Goal: Find specific page/section: Find specific page/section

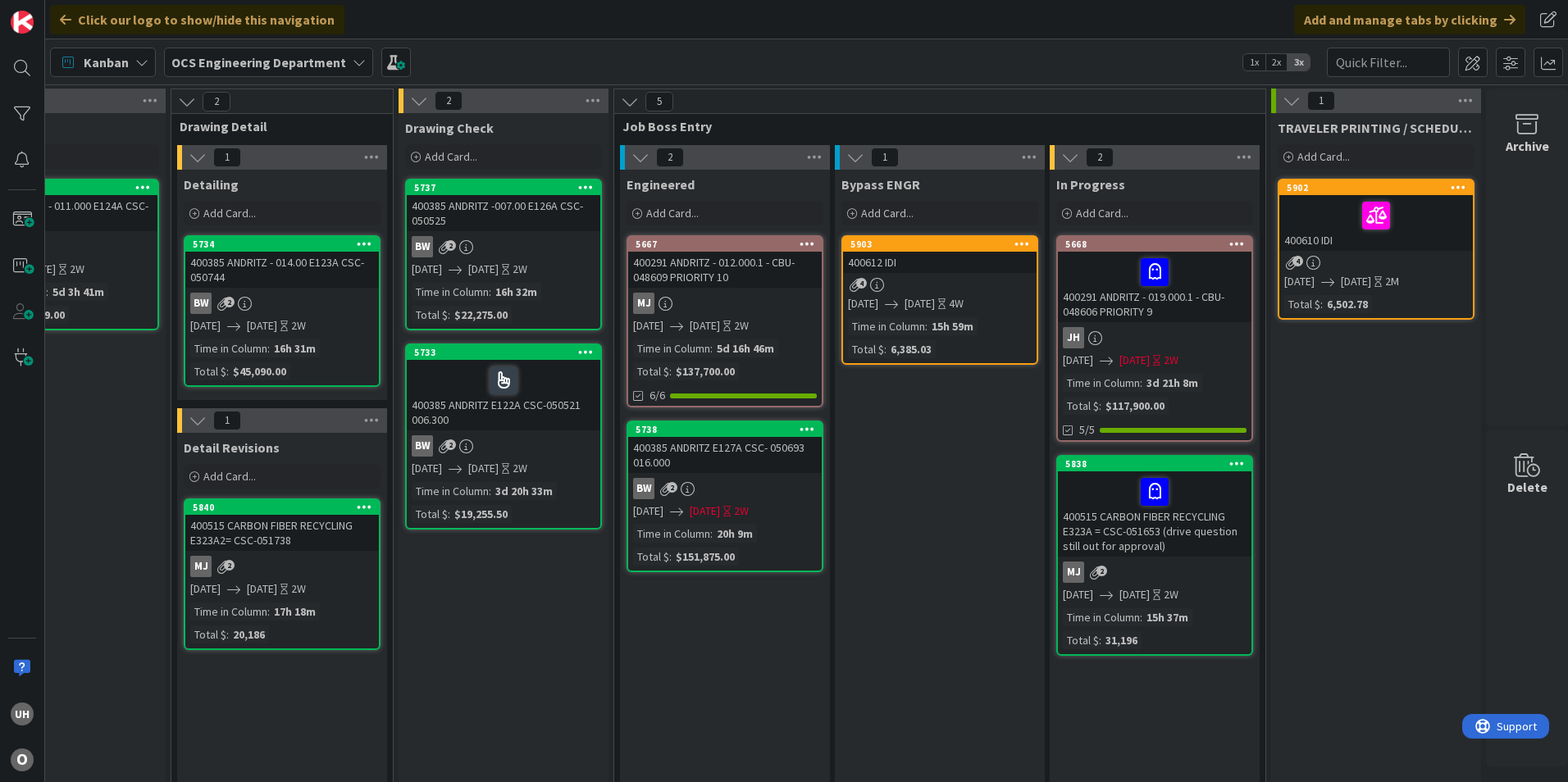
scroll to position [0, 1429]
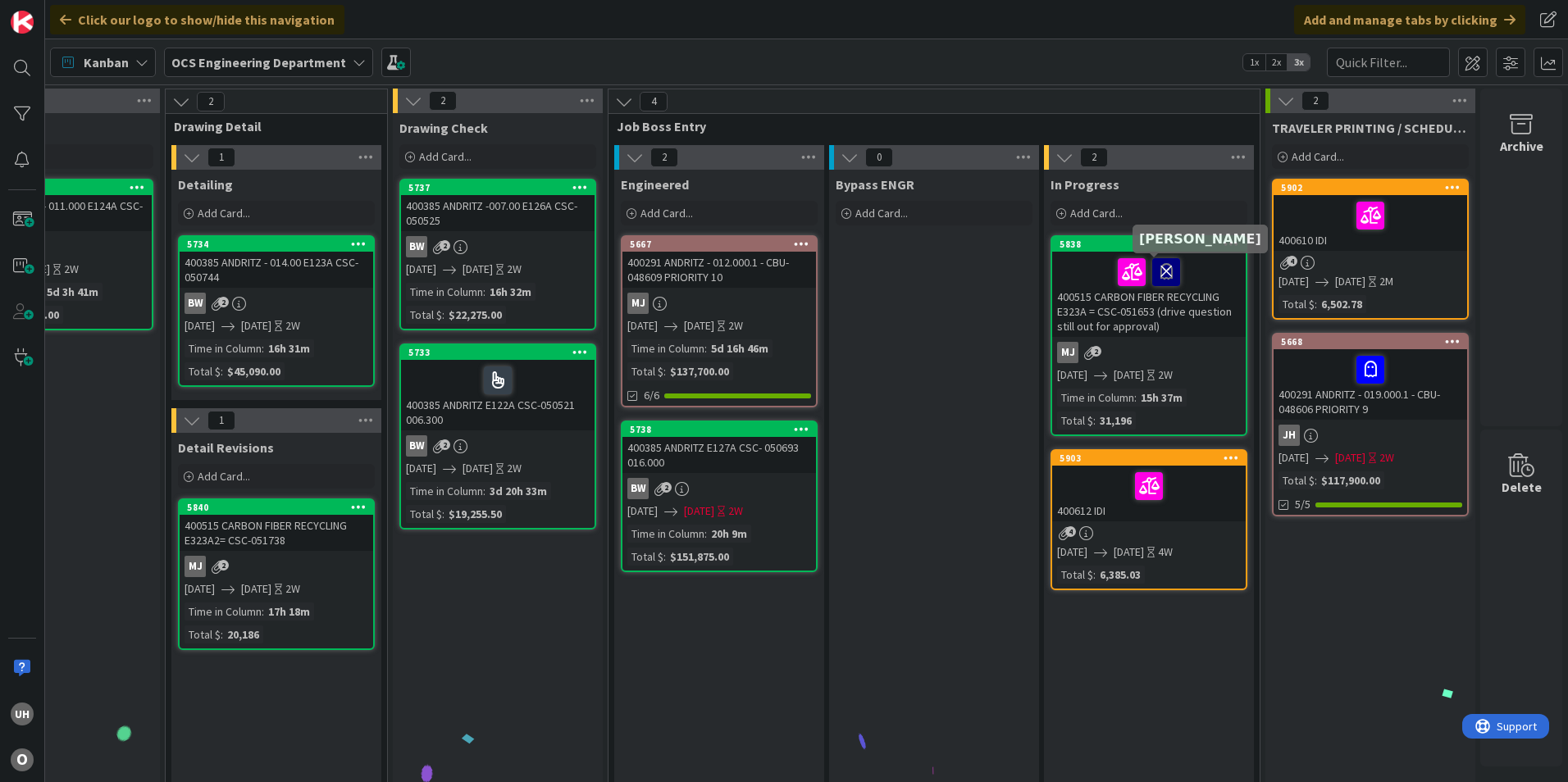
click at [1162, 268] on icon at bounding box center [1166, 271] width 28 height 26
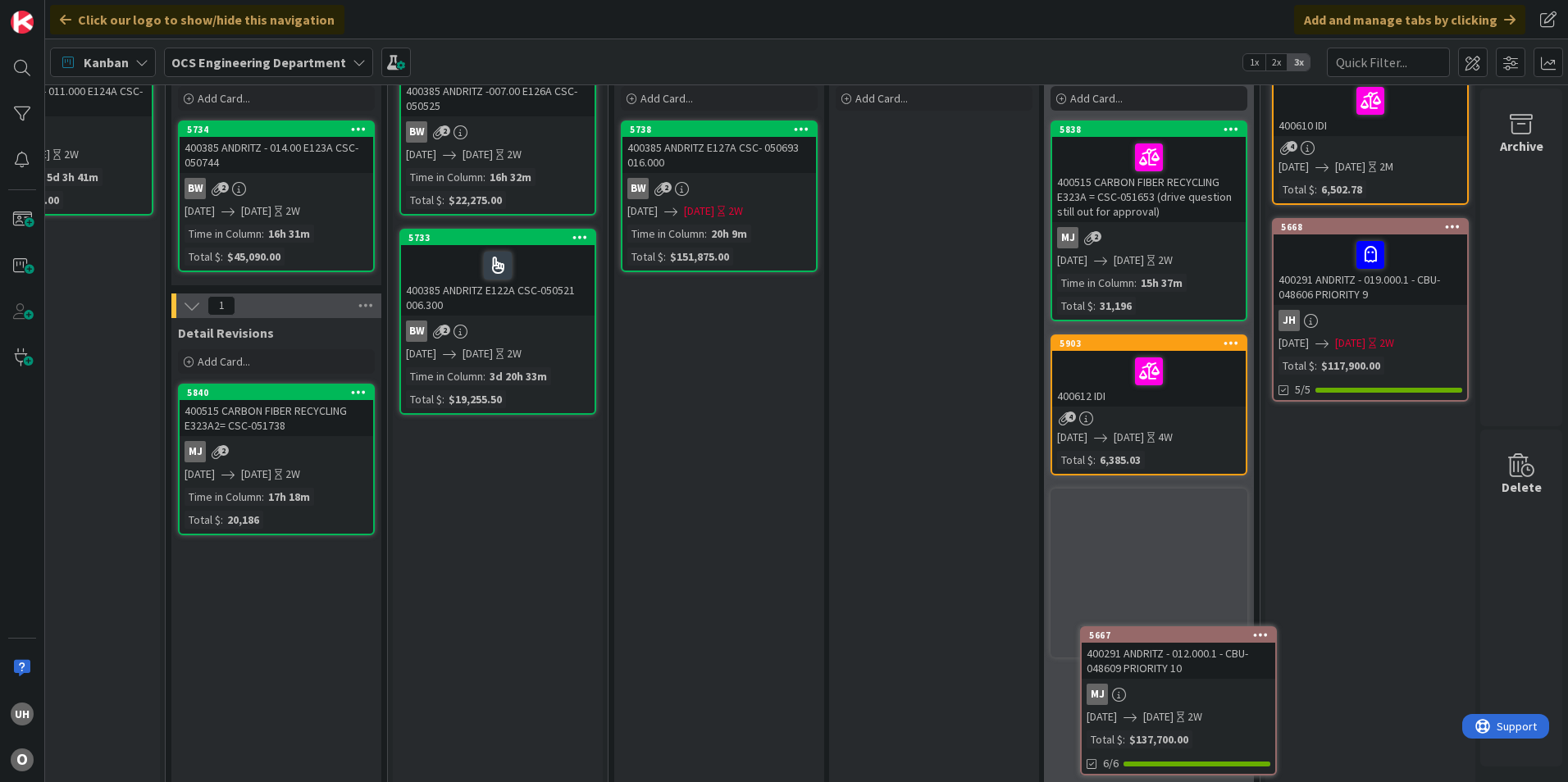
scroll to position [202, 1429]
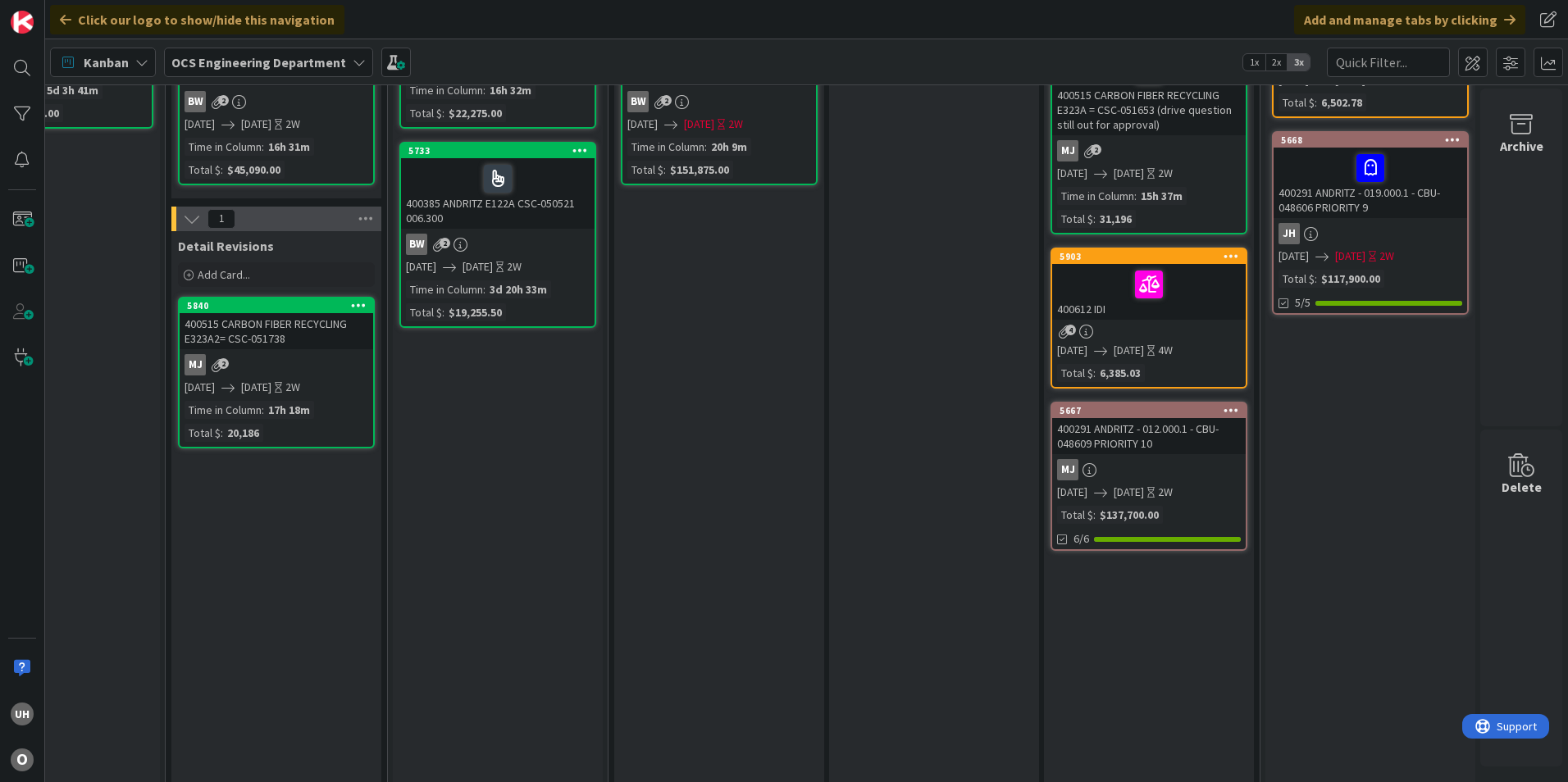
click at [1154, 456] on link "5667 400291 ANDRITZ - 012.000.1 - CBU-048609 PRIORITY 10 MJ [DATE] [DATE] 2W To…" at bounding box center [1149, 476] width 197 height 150
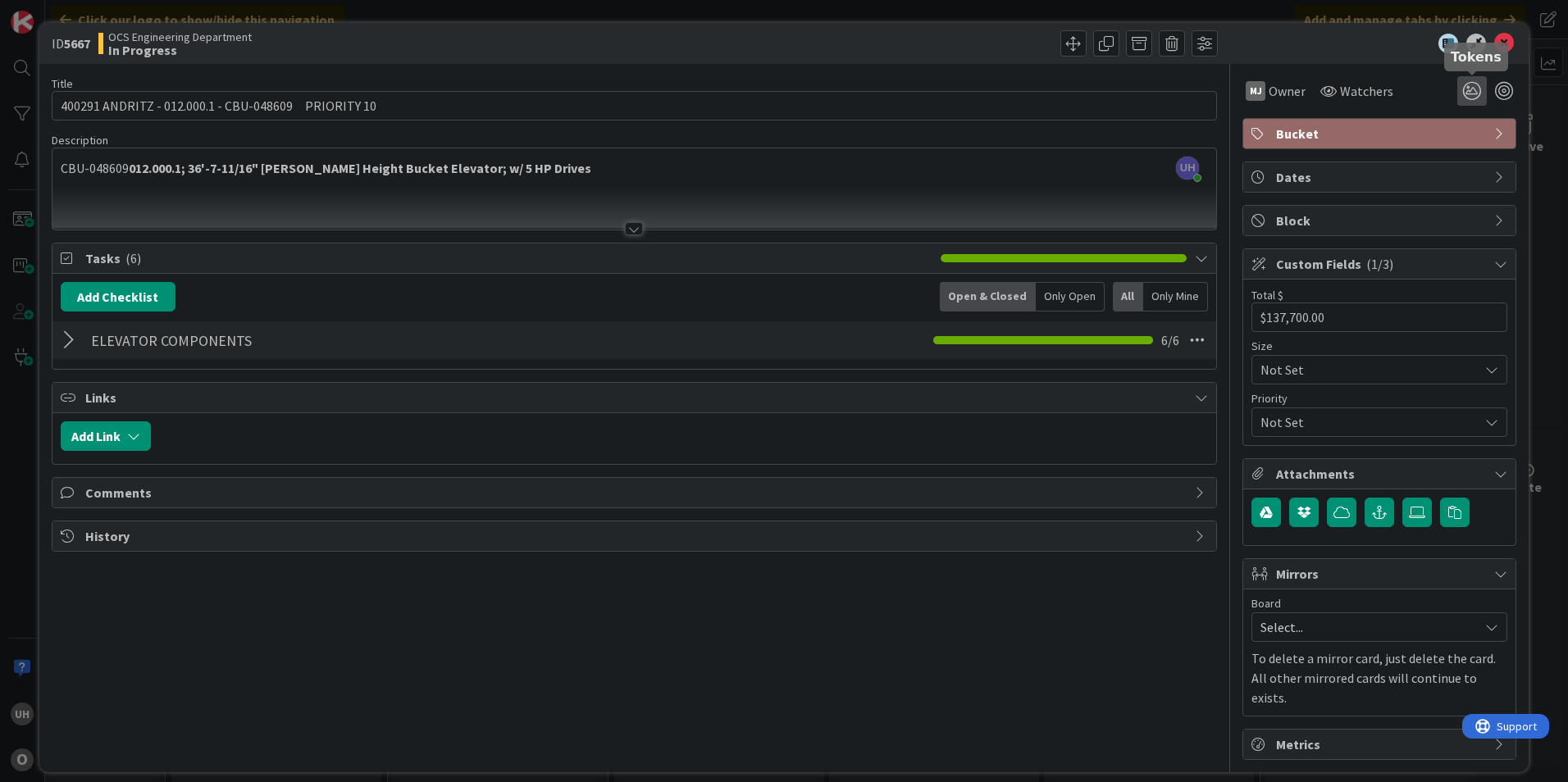
click at [1467, 87] on icon at bounding box center [1471, 91] width 29 height 29
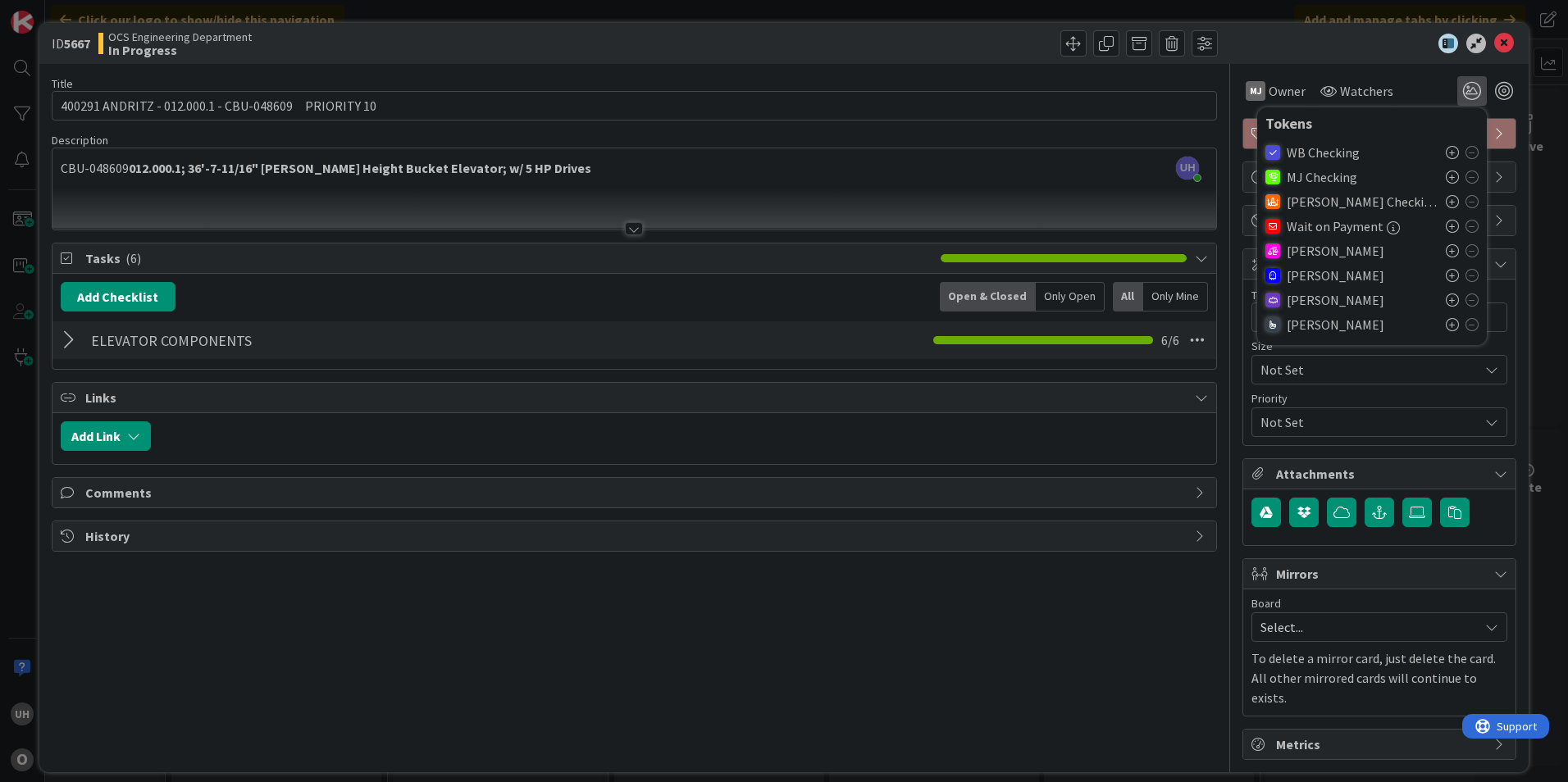
click at [1450, 278] on icon at bounding box center [1452, 276] width 13 height 13
click at [1509, 45] on icon at bounding box center [1503, 43] width 19 height 19
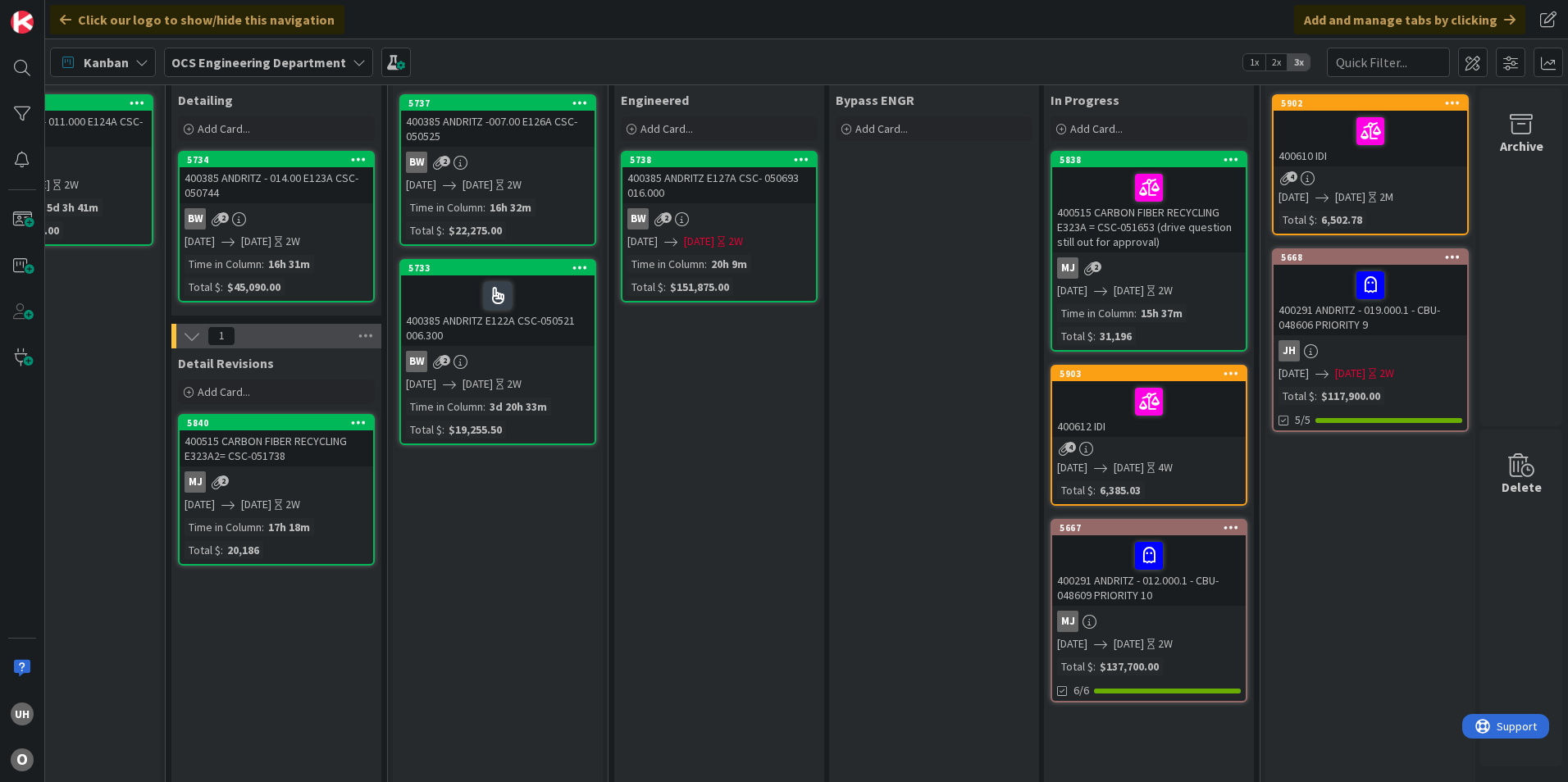
scroll to position [82, 1429]
